Goal: Communication & Community: Connect with others

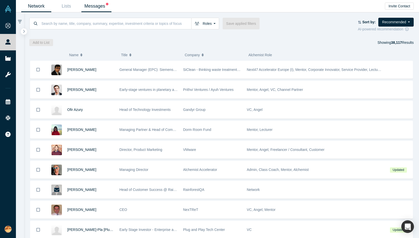
click at [91, 9] on link "Messages" at bounding box center [96, 6] width 30 height 12
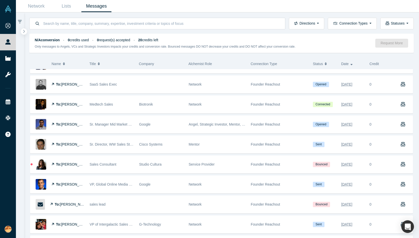
scroll to position [239, 0]
